Goal: Information Seeking & Learning: Learn about a topic

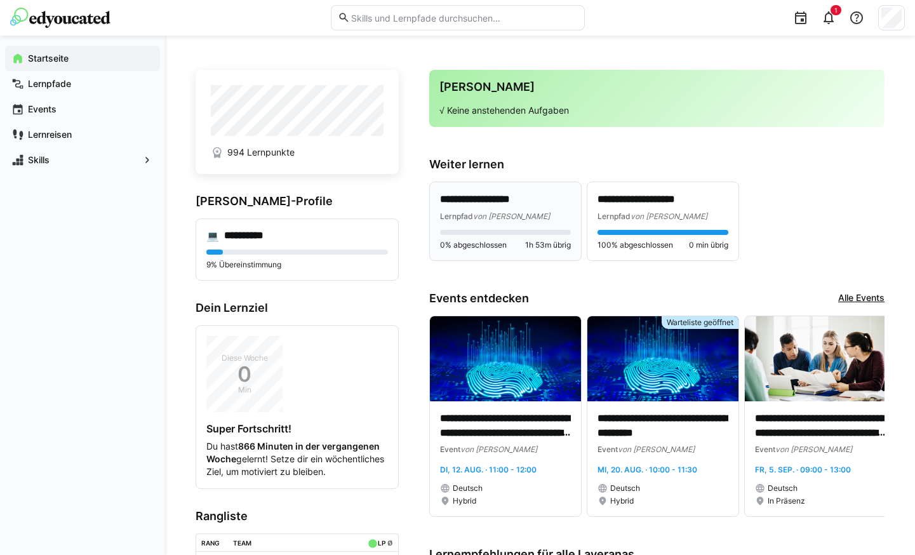
click at [517, 210] on div "Lernpfad von Laverana" at bounding box center [505, 216] width 131 height 13
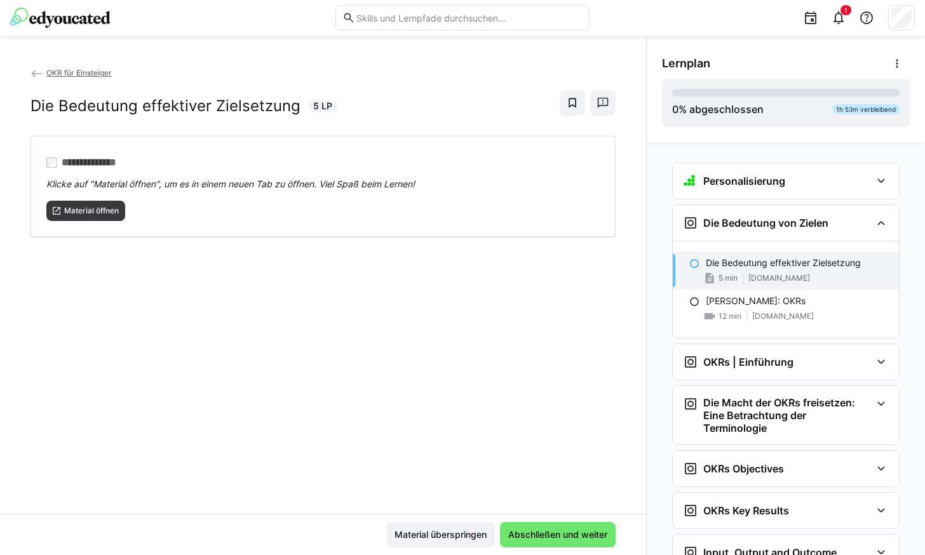
click at [37, 76] on eds-icon at bounding box center [36, 73] width 13 height 13
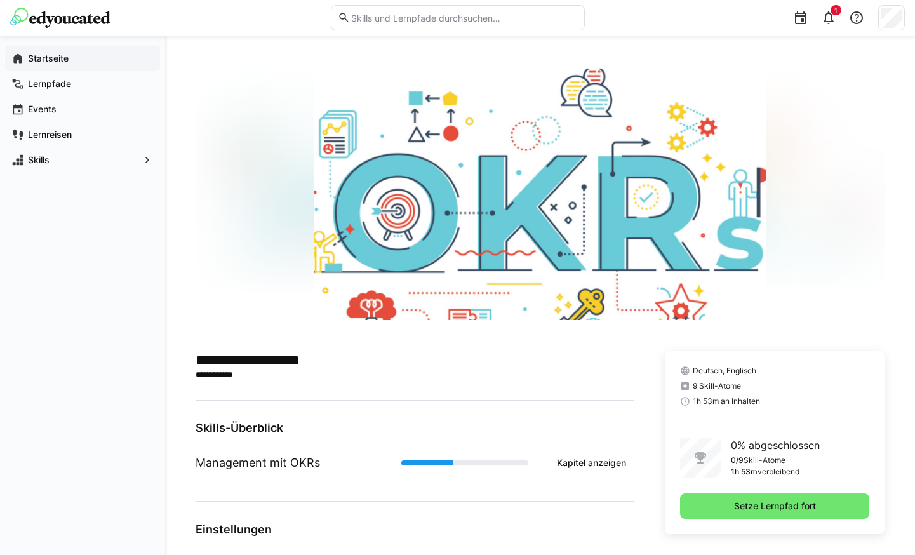
click at [65, 68] on div "Startseite" at bounding box center [82, 58] width 155 height 25
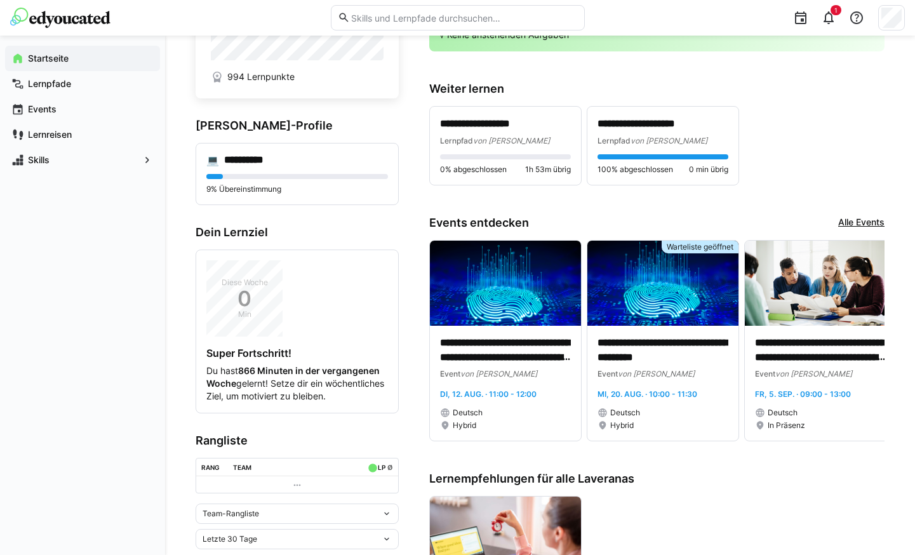
scroll to position [64, 0]
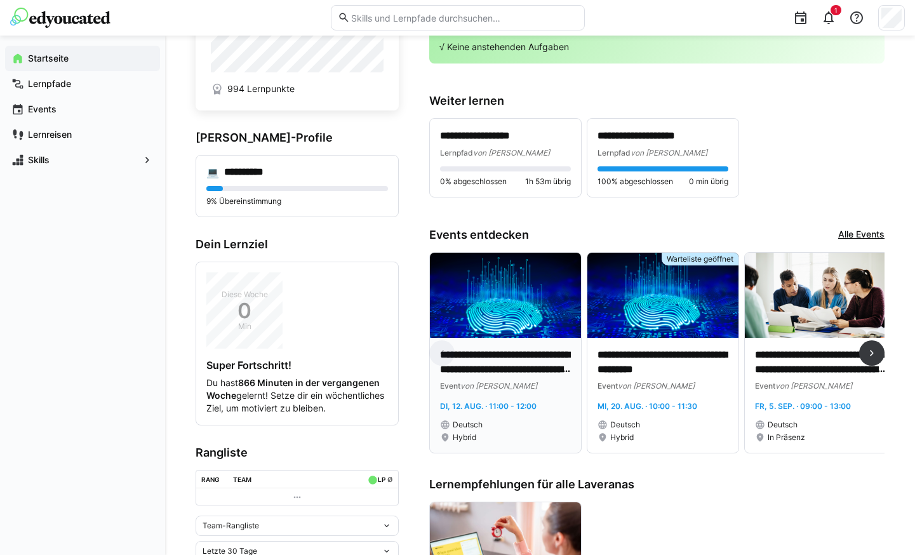
click at [537, 424] on div "Deutsch" at bounding box center [505, 425] width 131 height 10
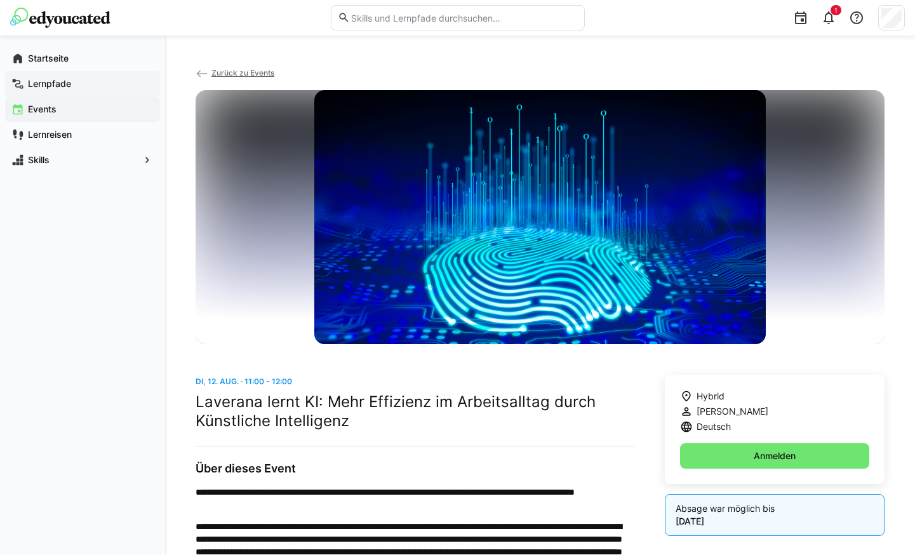
click at [70, 75] on div "Lernpfade" at bounding box center [82, 83] width 155 height 25
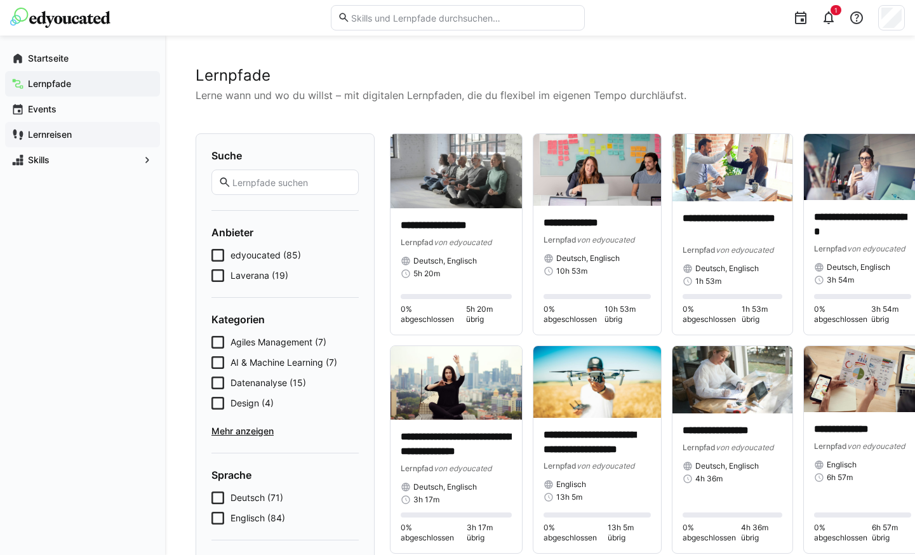
click at [64, 127] on div "Lernreisen" at bounding box center [82, 134] width 155 height 25
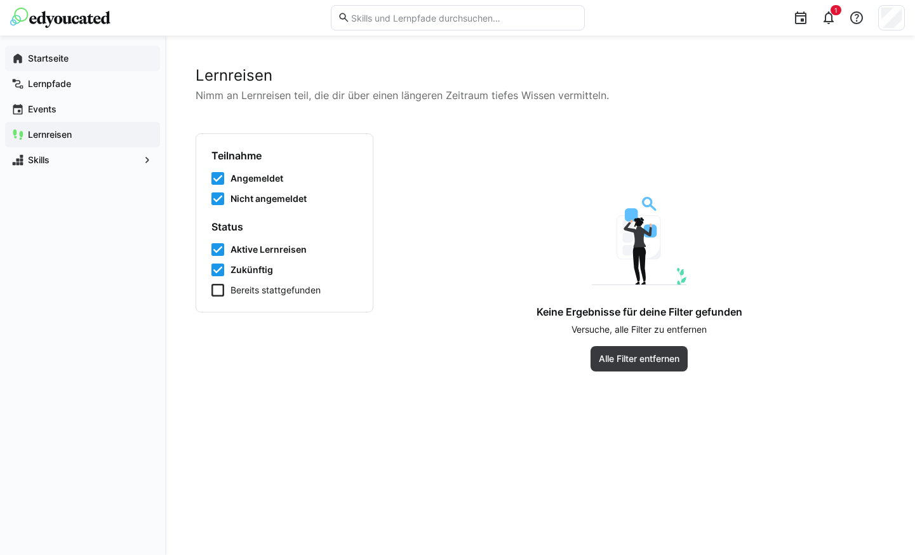
click at [0, 0] on app-navigation-label "Startseite" at bounding box center [0, 0] width 0 height 0
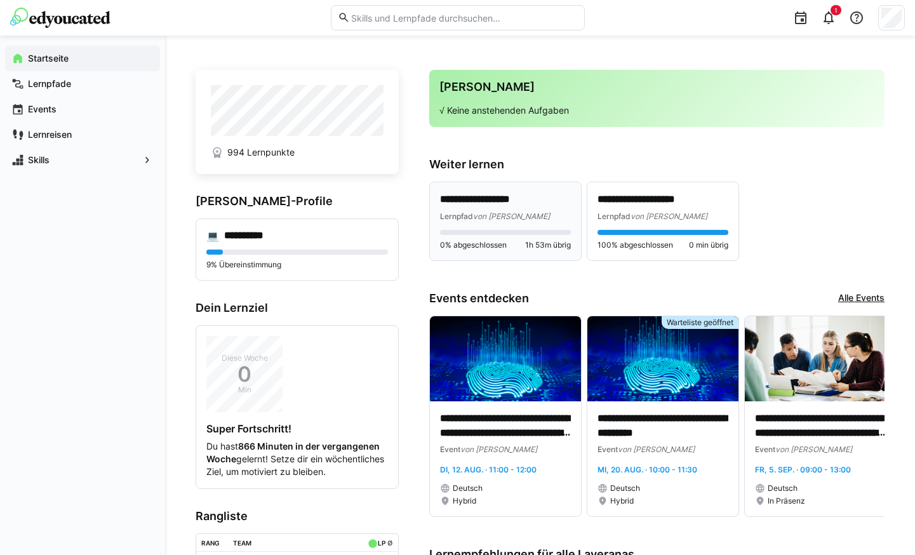
click at [493, 213] on span "von [PERSON_NAME]" at bounding box center [511, 217] width 77 height 10
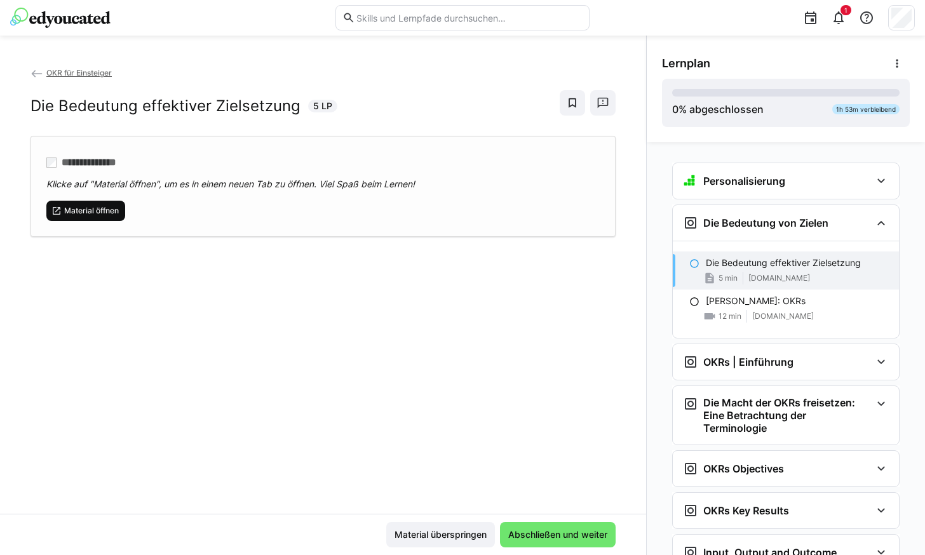
click at [86, 216] on span "Material öffnen" at bounding box center [85, 211] width 79 height 20
click at [571, 525] on span "Abschließen und weiter" at bounding box center [558, 534] width 116 height 25
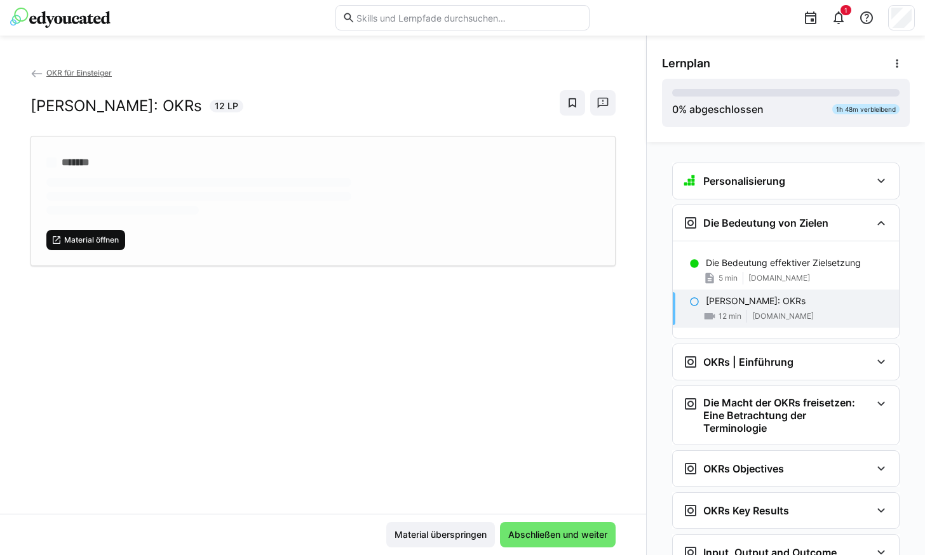
click at [91, 243] on span "Material öffnen" at bounding box center [91, 240] width 57 height 10
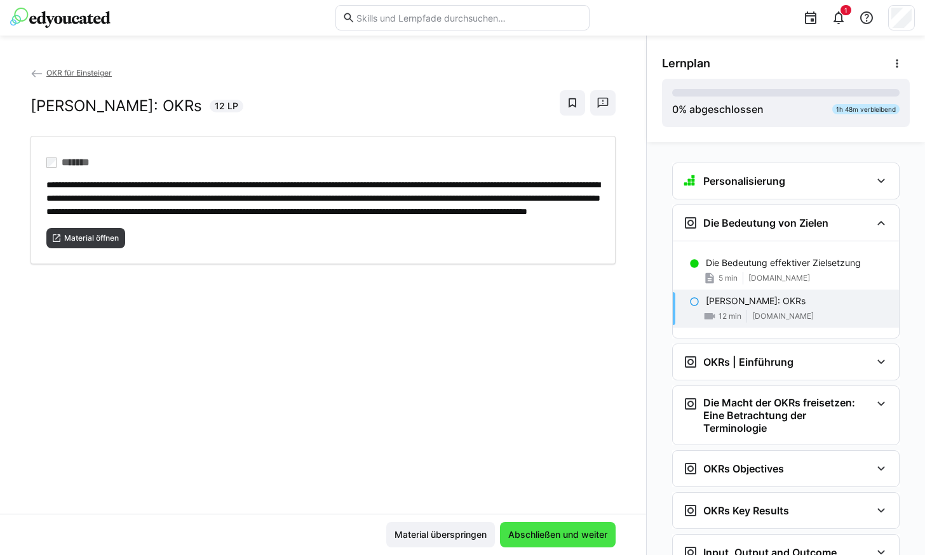
click at [553, 536] on span "Abschließen und weiter" at bounding box center [557, 535] width 103 height 13
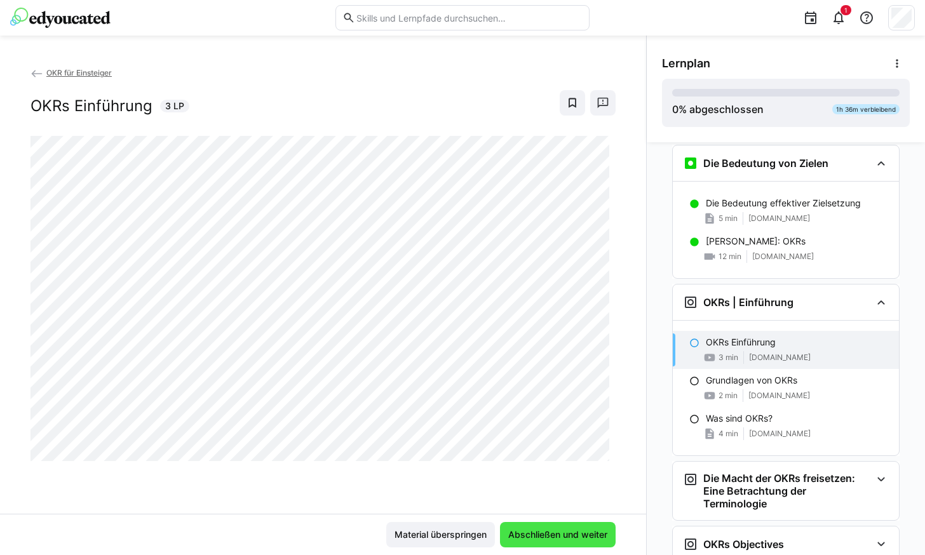
scroll to position [97, 0]
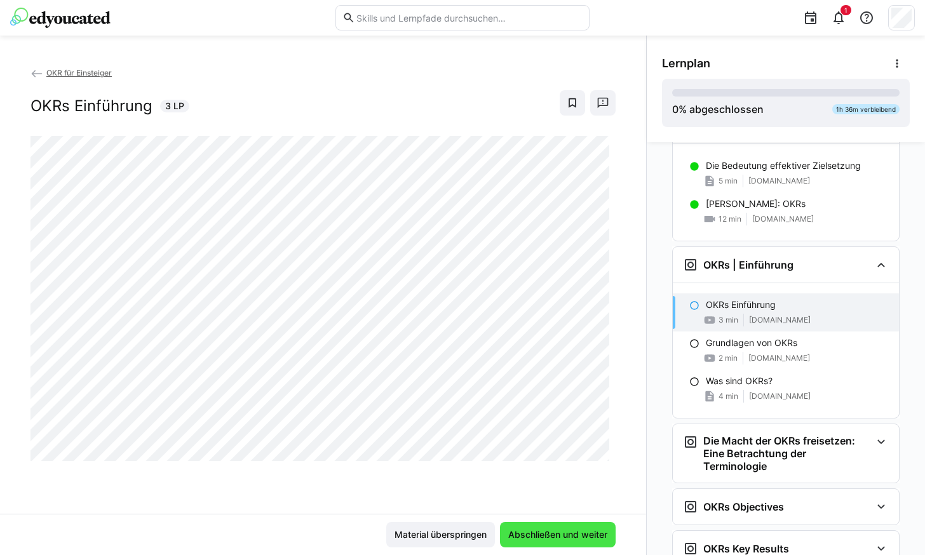
click at [541, 535] on span "Abschließen und weiter" at bounding box center [557, 535] width 103 height 13
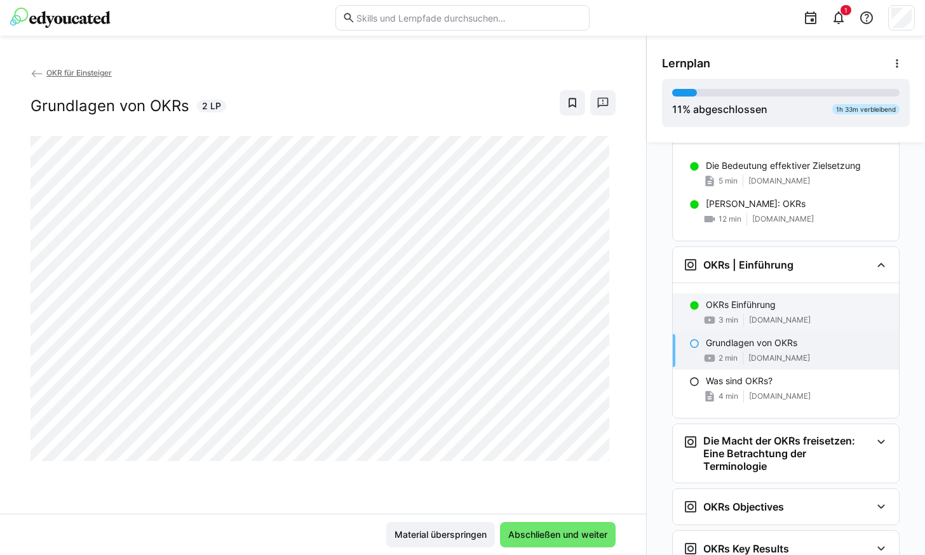
click at [818, 305] on div "OKRs Einführung" at bounding box center [797, 305] width 183 height 13
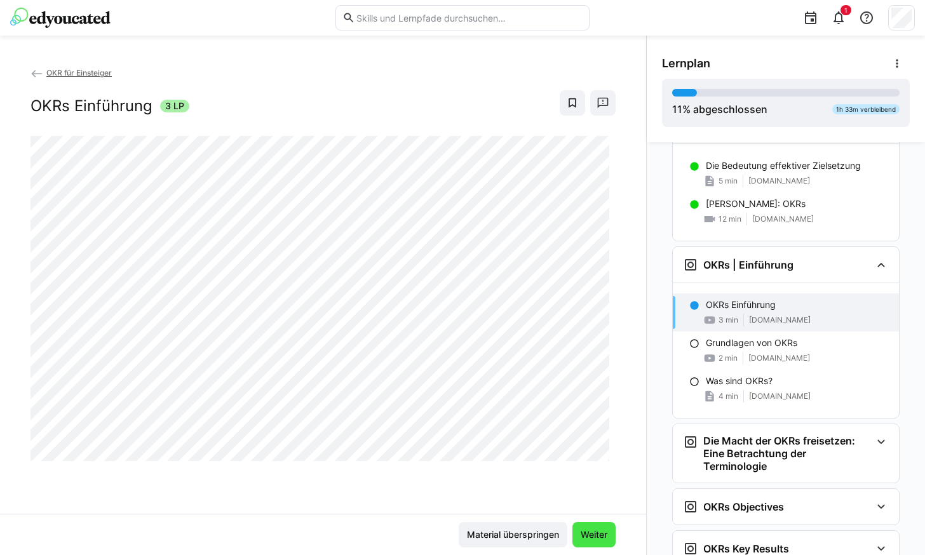
click at [584, 535] on span "Weiter" at bounding box center [594, 535] width 30 height 13
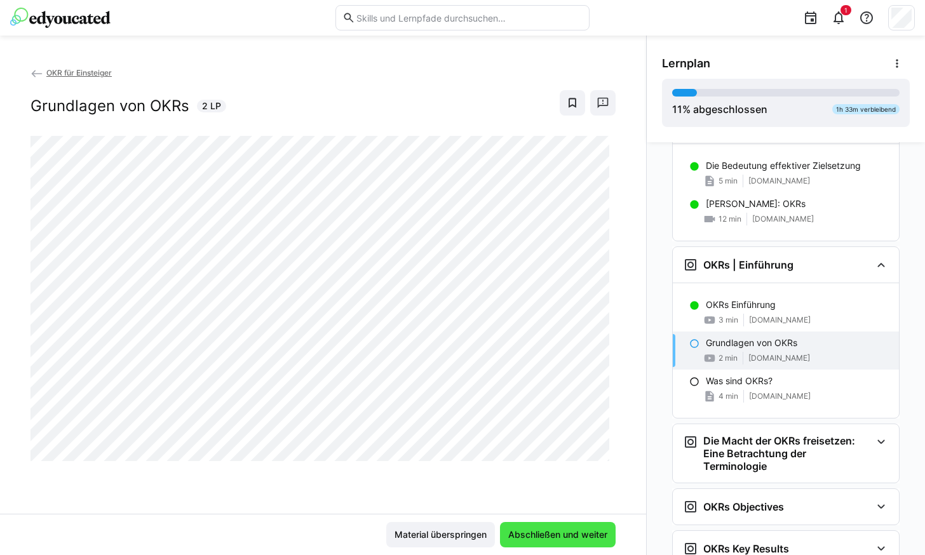
click at [554, 535] on span "Abschließen und weiter" at bounding box center [557, 535] width 103 height 13
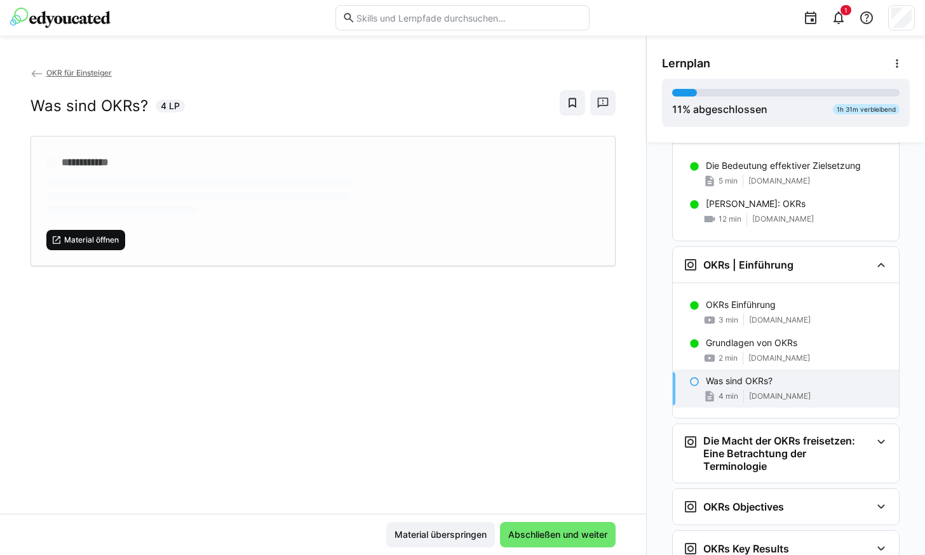
click at [87, 238] on span "Material öffnen" at bounding box center [91, 240] width 57 height 10
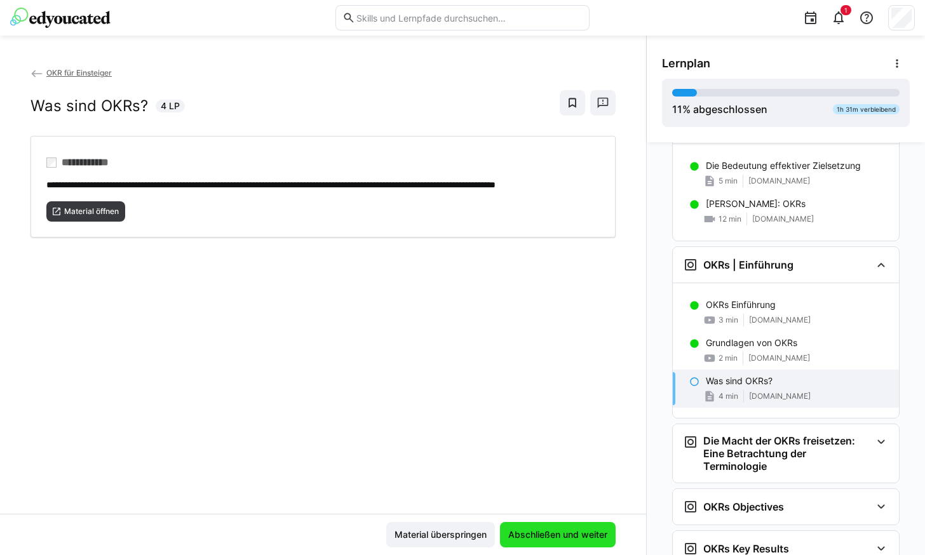
click at [549, 523] on span "Abschließen und weiter" at bounding box center [558, 534] width 116 height 25
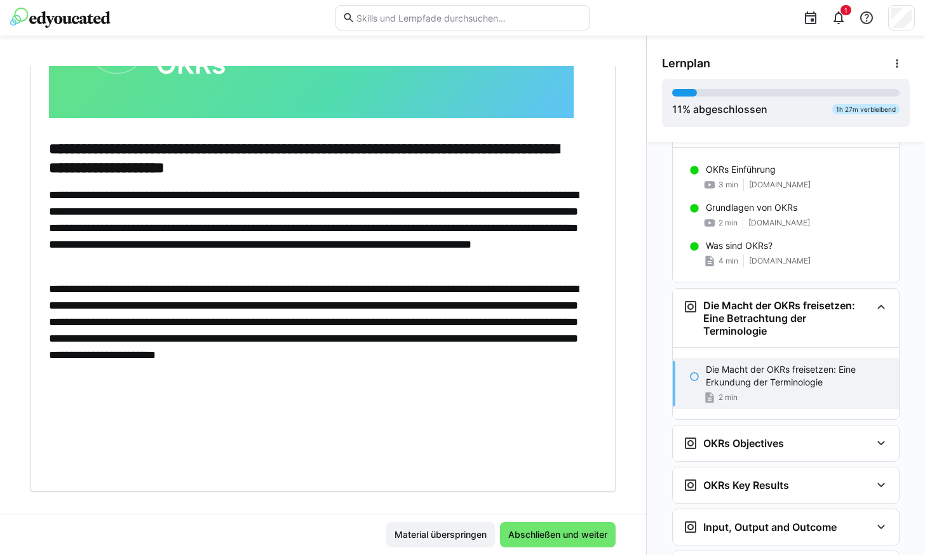
scroll to position [229, 0]
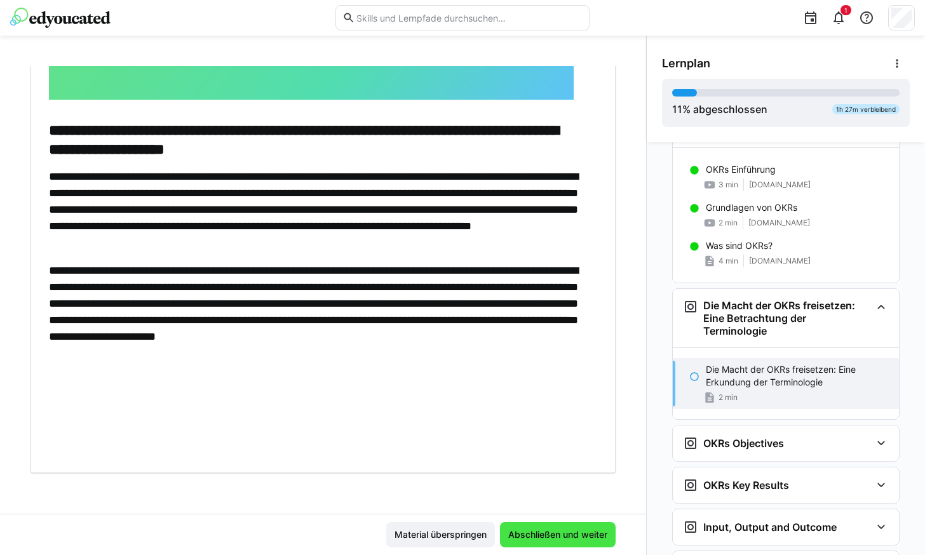
click at [537, 534] on span "Abschließen und weiter" at bounding box center [557, 535] width 103 height 13
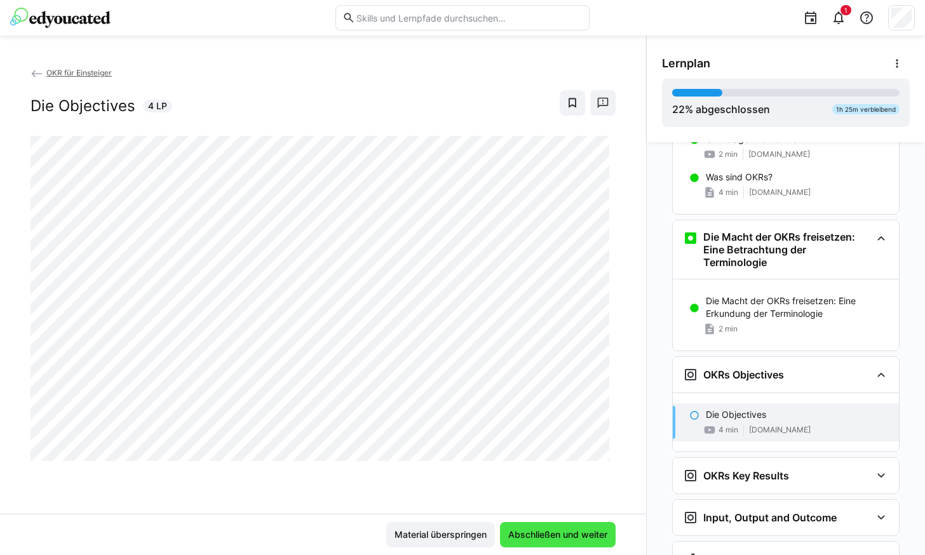
scroll to position [304, 0]
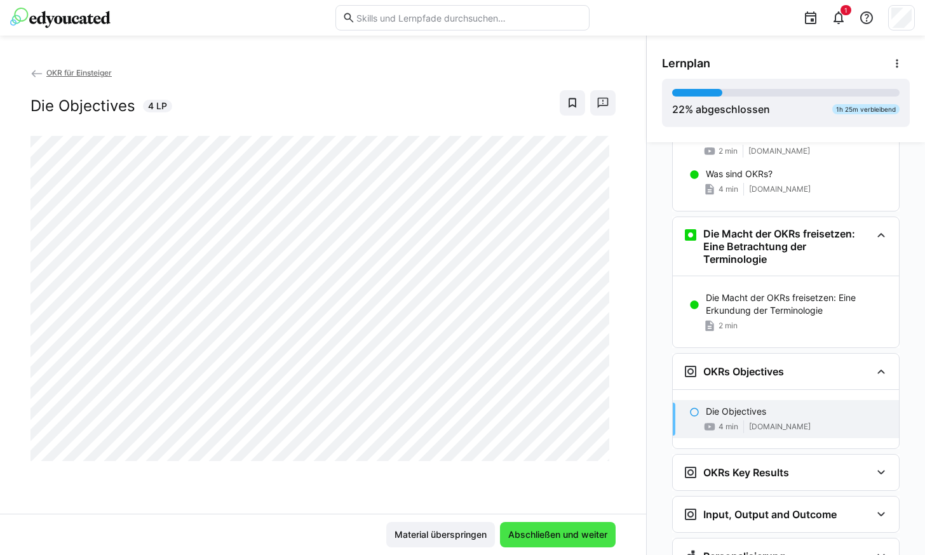
click at [551, 532] on span "Abschließen und weiter" at bounding box center [557, 535] width 103 height 13
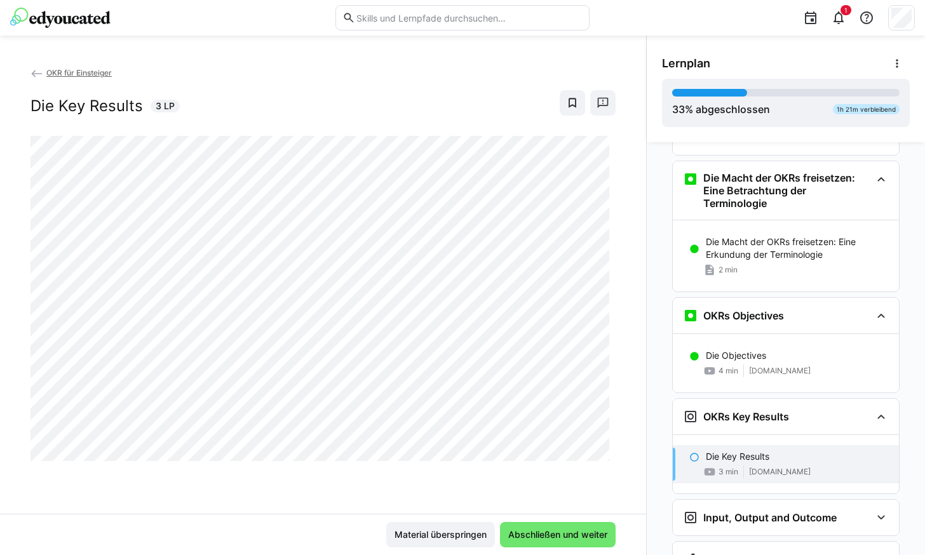
scroll to position [363, 0]
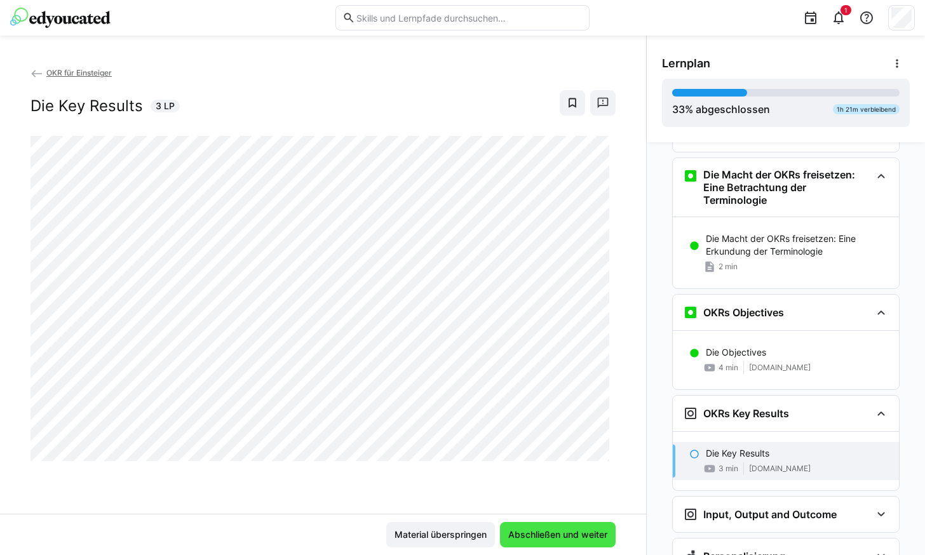
click at [549, 531] on span "Abschließen und weiter" at bounding box center [557, 535] width 103 height 13
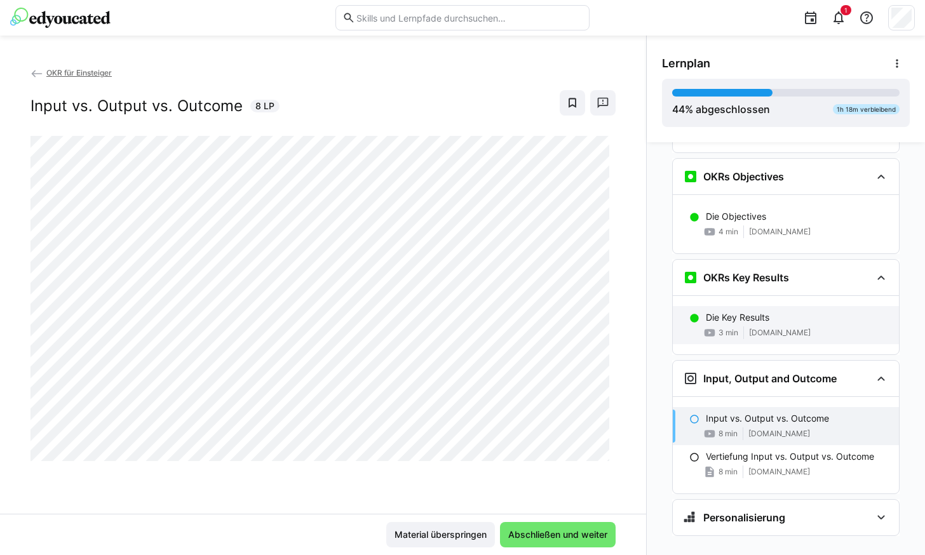
scroll to position [520, 0]
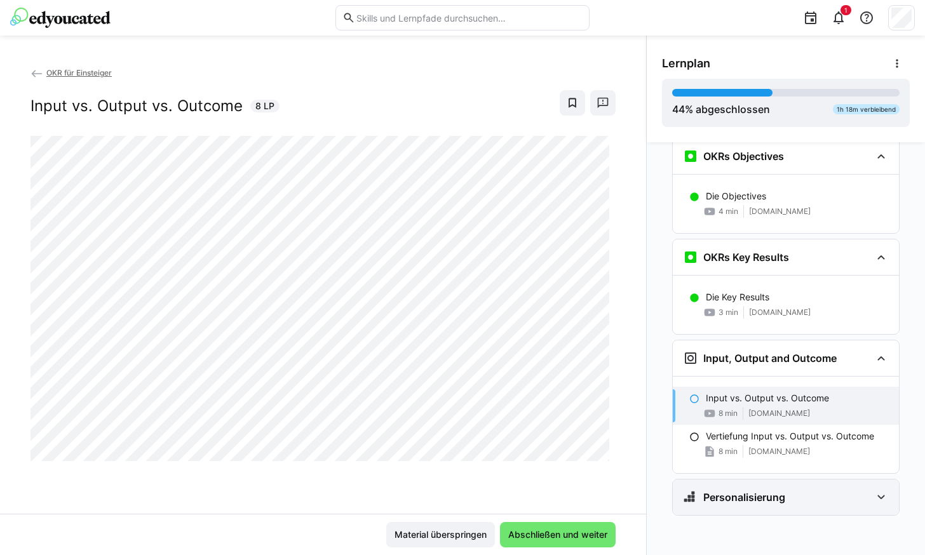
click at [807, 490] on div "Personalisierung" at bounding box center [786, 498] width 226 height 36
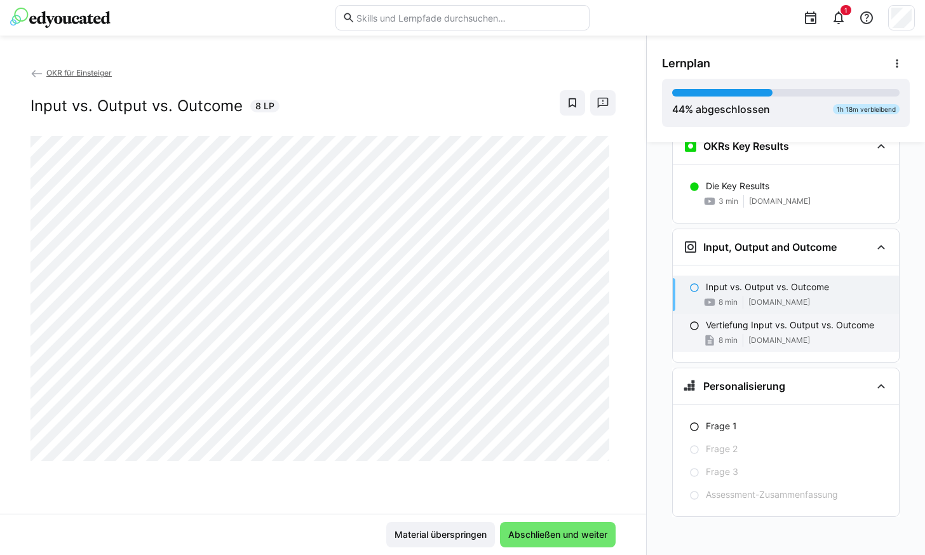
scroll to position [632, 0]
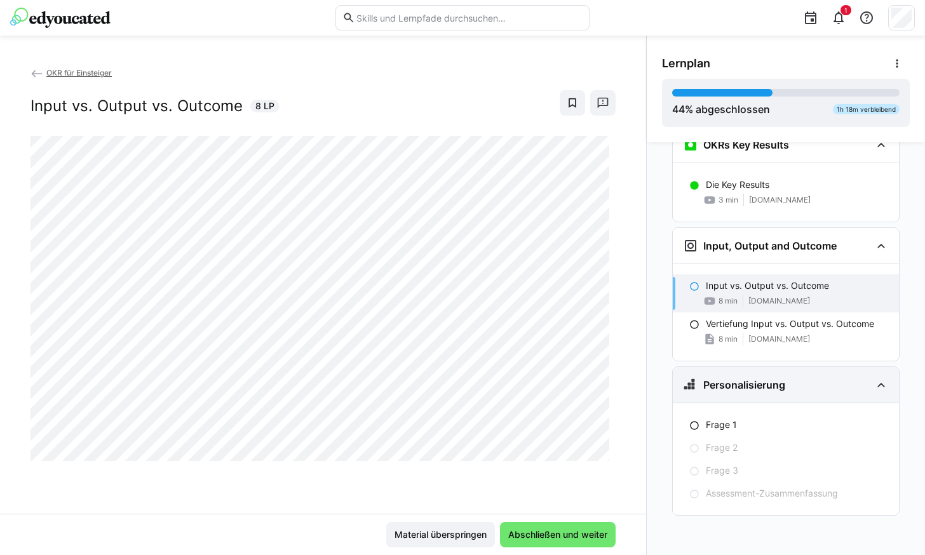
click at [802, 389] on div "Personalisierung" at bounding box center [777, 384] width 188 height 15
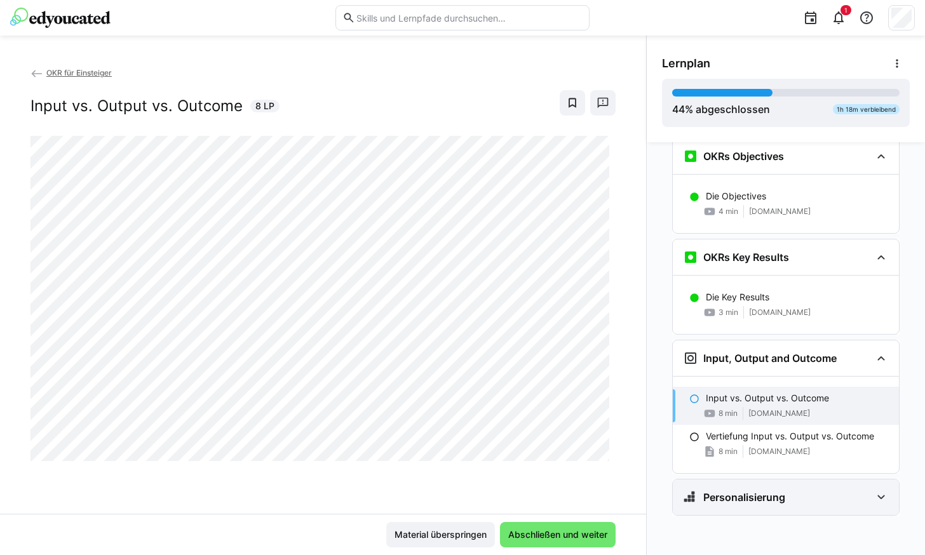
scroll to position [520, 0]
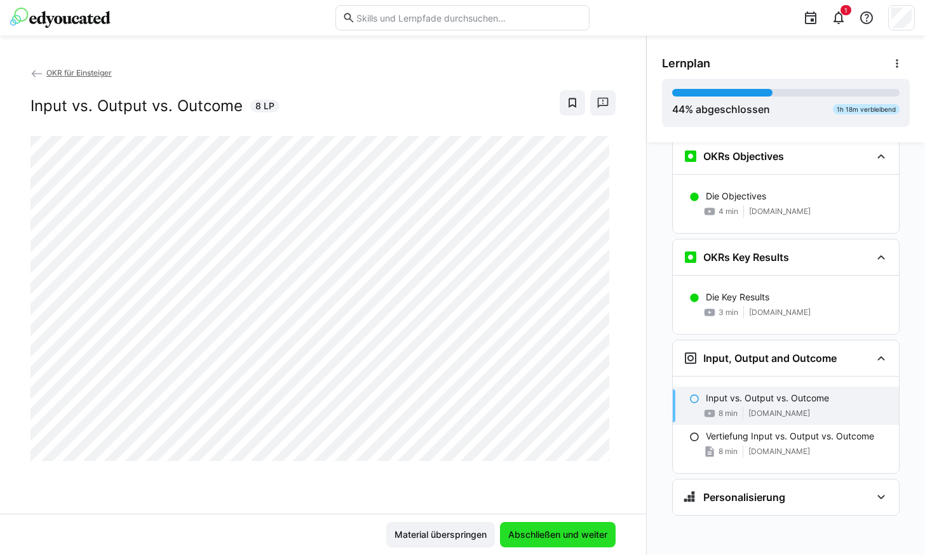
click at [529, 526] on span "Abschließen und weiter" at bounding box center [558, 534] width 116 height 25
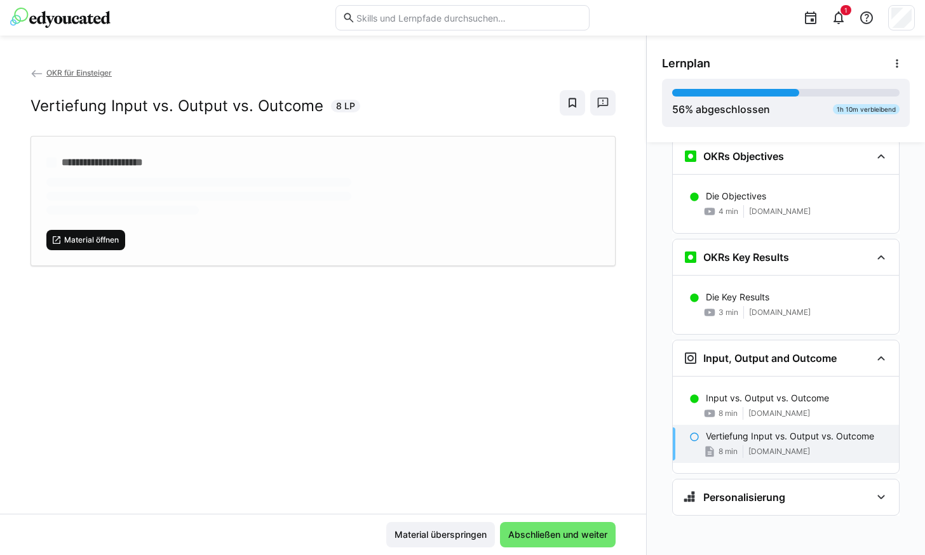
click at [84, 241] on span "Material öffnen" at bounding box center [91, 240] width 57 height 10
